Goal: Find specific page/section: Find specific page/section

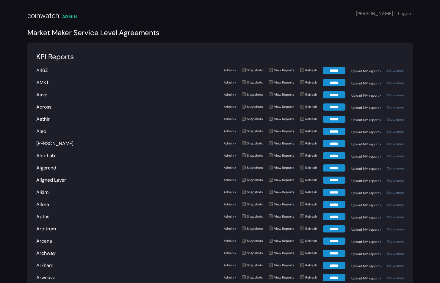
scroll to position [1503, 0]
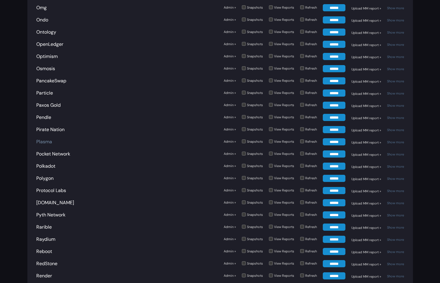
click at [43, 143] on link "Plasma" at bounding box center [44, 142] width 16 height 6
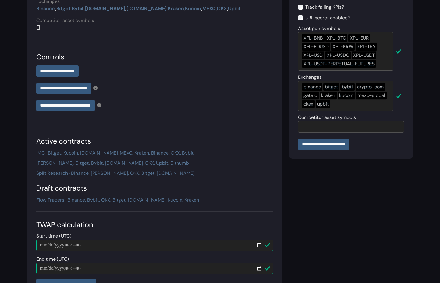
scroll to position [182, 0]
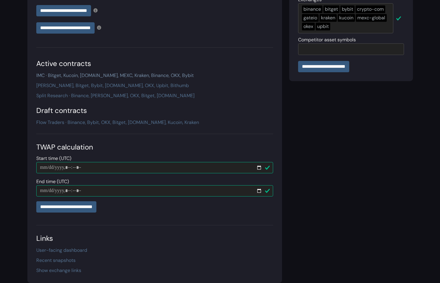
click at [68, 76] on link "IMC · Bitget, Kucoin, [DOMAIN_NAME], MEXC, Kraken, Binance, OKX, Bybit" at bounding box center [114, 75] width 157 height 6
